Goal: Manage account settings

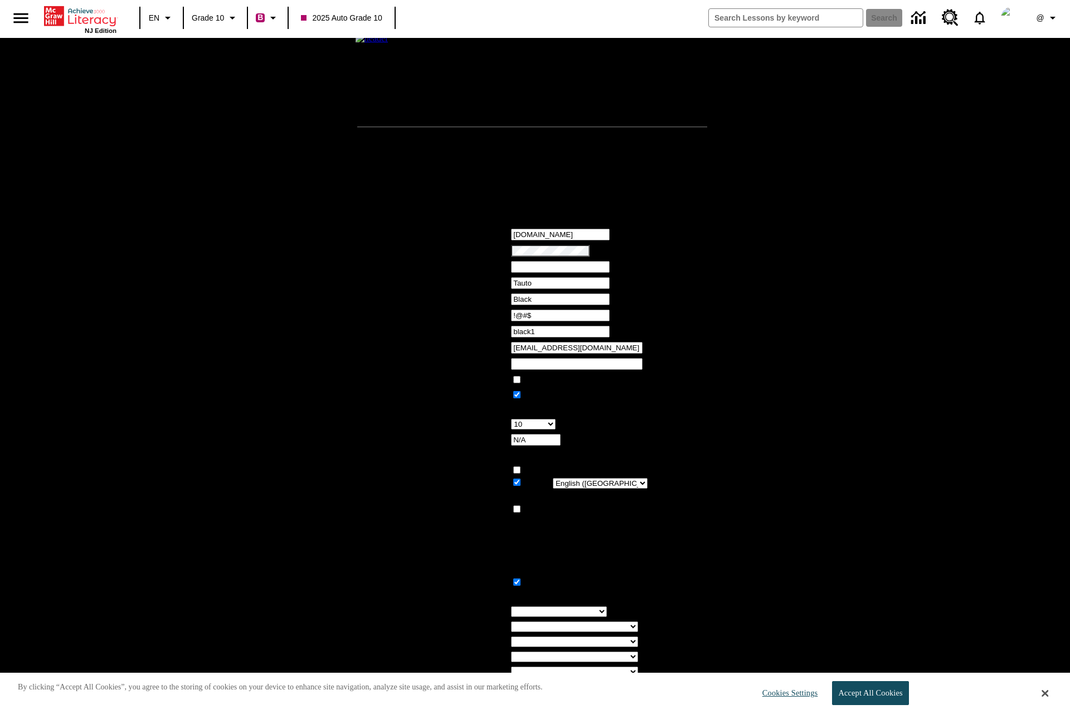
type input "!@#$"
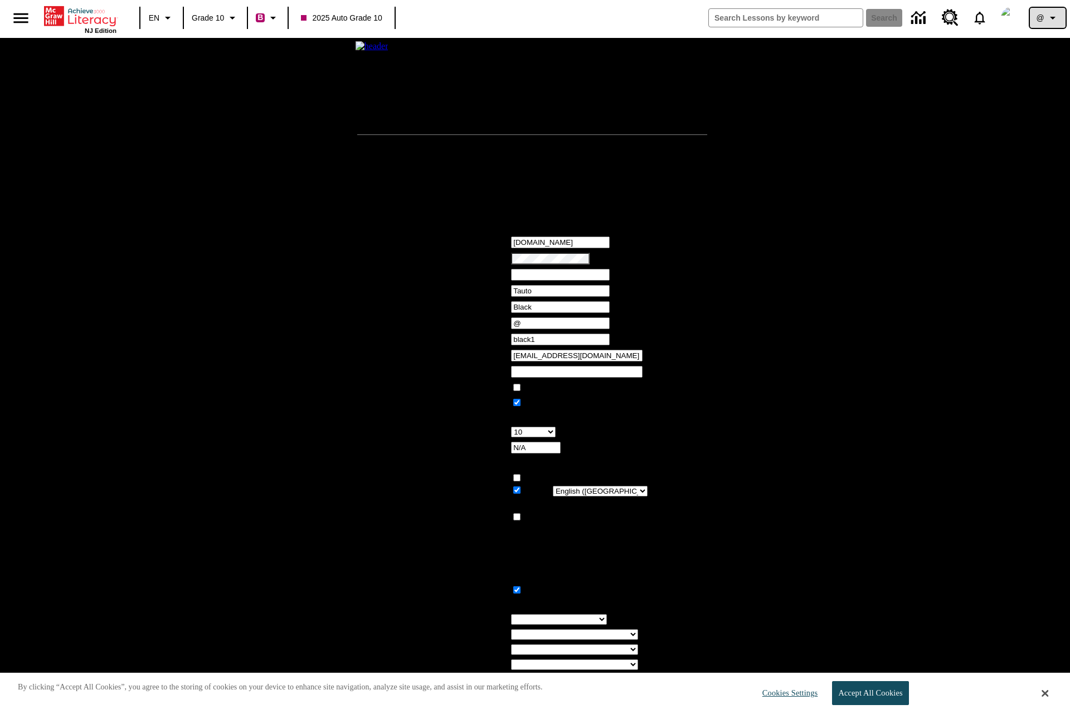
click at [1048, 18] on icon "Profile/Settings" at bounding box center [1052, 17] width 13 height 13
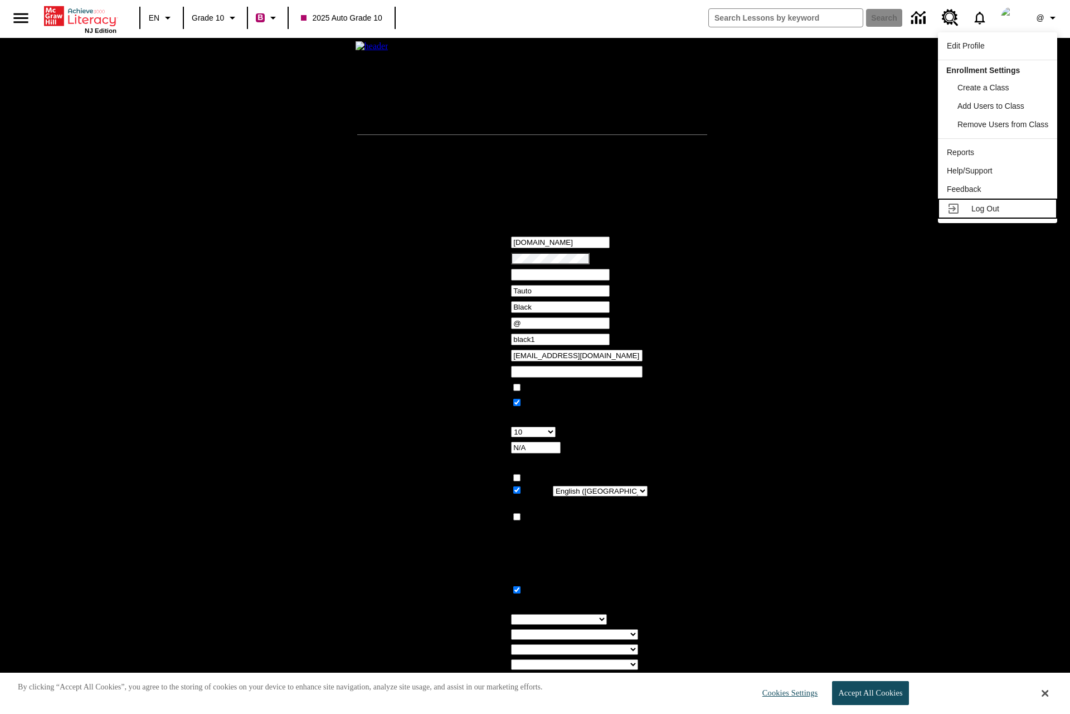
click at [1000, 209] on span "Log Out" at bounding box center [986, 208] width 28 height 9
